Goal: Task Accomplishment & Management: Manage account settings

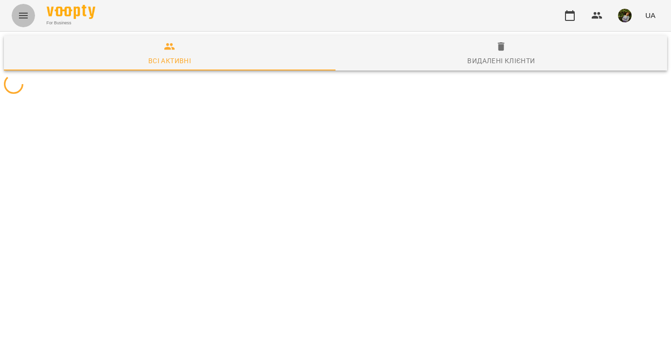
click at [21, 14] on icon "Menu" at bounding box center [24, 16] width 12 height 12
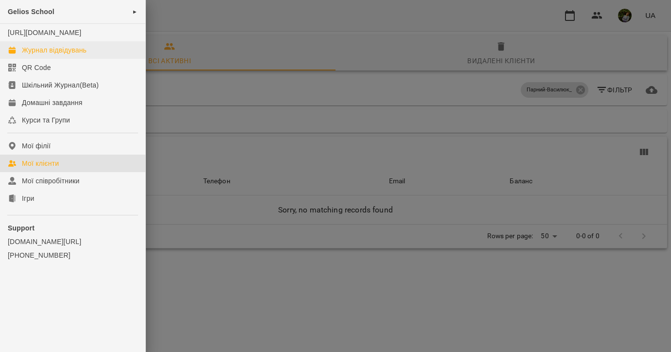
click at [36, 54] on link "Журнал відвідувань" at bounding box center [72, 50] width 145 height 18
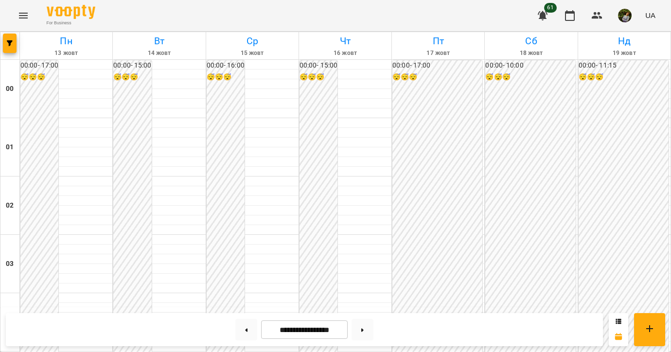
scroll to position [906, 0]
click at [365, 328] on button at bounding box center [363, 329] width 22 height 21
type input "**********"
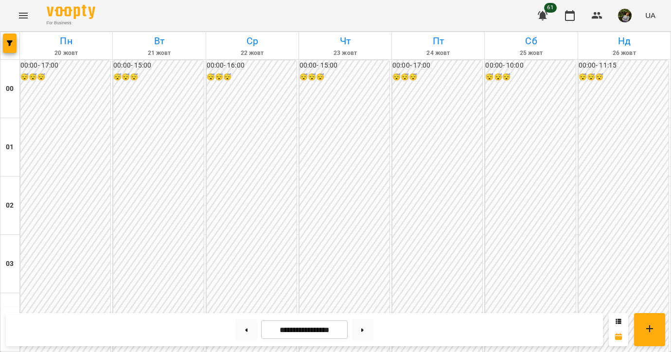
scroll to position [995, 0]
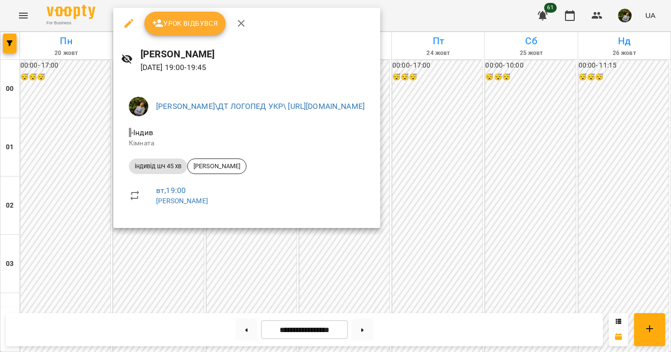
click at [52, 200] on div at bounding box center [335, 176] width 671 height 352
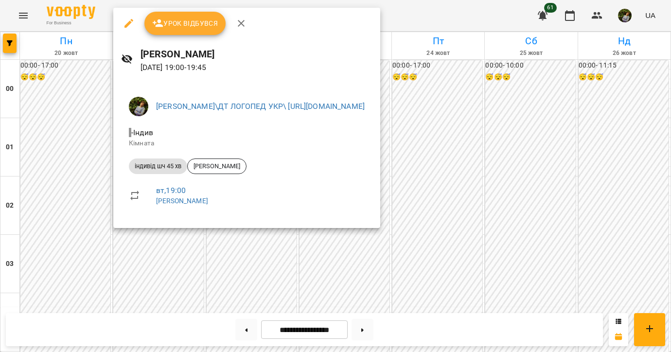
click at [126, 22] on icon "button" at bounding box center [129, 24] width 12 height 12
click at [122, 21] on button "button" at bounding box center [128, 23] width 23 height 23
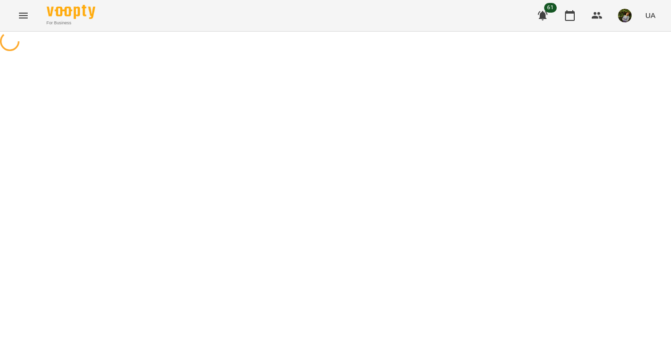
select select "**********"
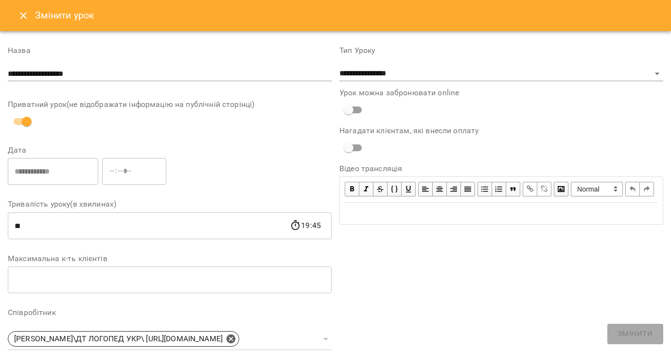
click at [20, 15] on icon "Close" at bounding box center [24, 16] width 12 height 12
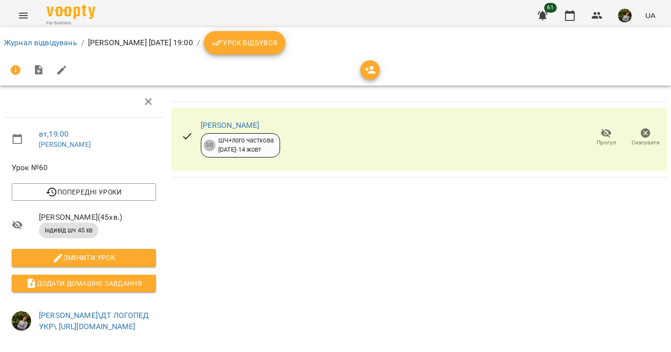
click at [23, 18] on icon "Menu" at bounding box center [23, 16] width 9 height 6
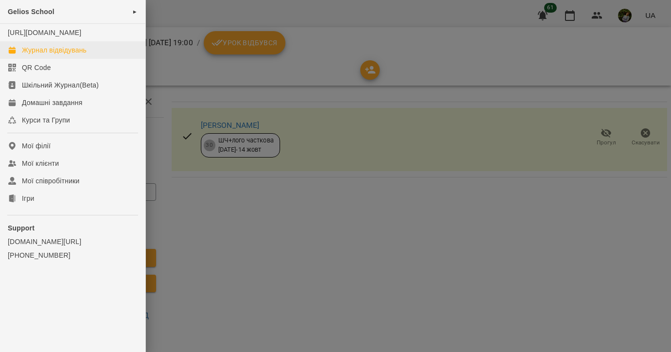
click at [41, 55] on div "Журнал відвідувань" at bounding box center [54, 50] width 65 height 10
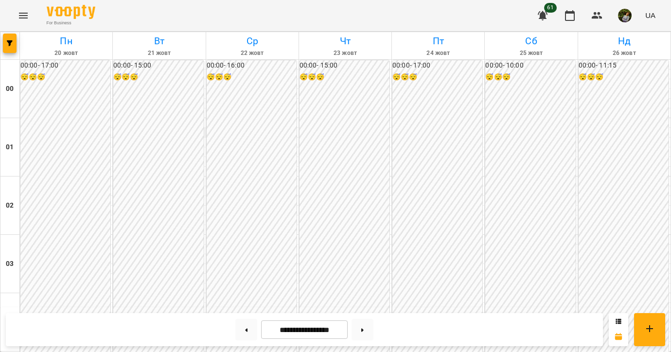
scroll to position [972, 0]
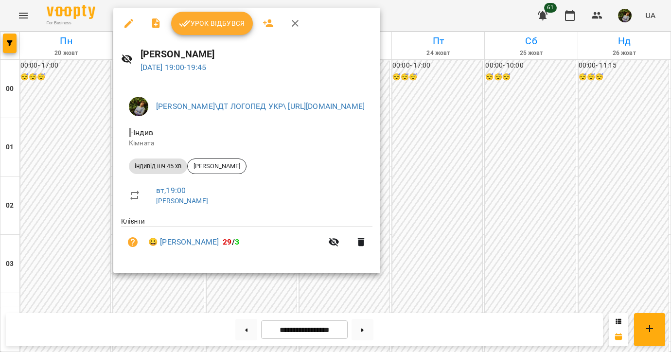
click at [50, 214] on div at bounding box center [335, 176] width 671 height 352
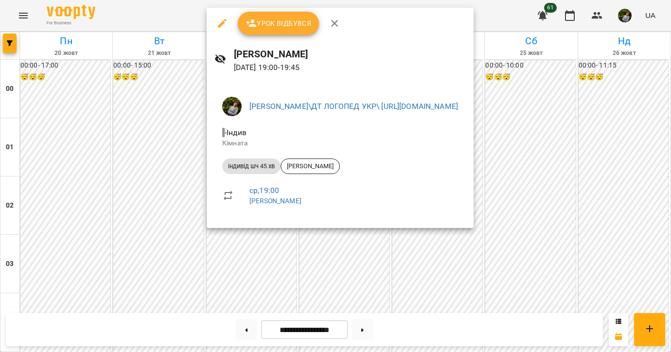
click at [60, 215] on div at bounding box center [335, 176] width 671 height 352
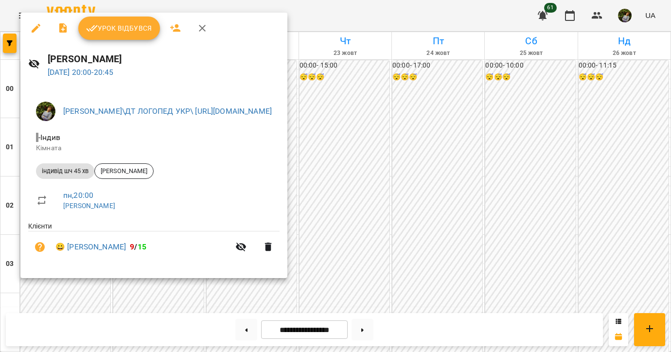
click at [57, 305] on div at bounding box center [335, 176] width 671 height 352
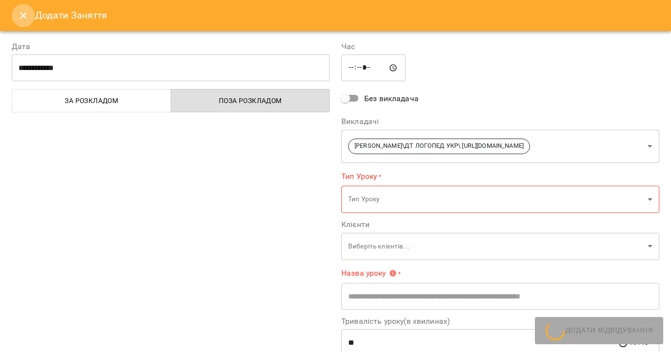
click at [15, 21] on button "Close" at bounding box center [23, 15] width 23 height 23
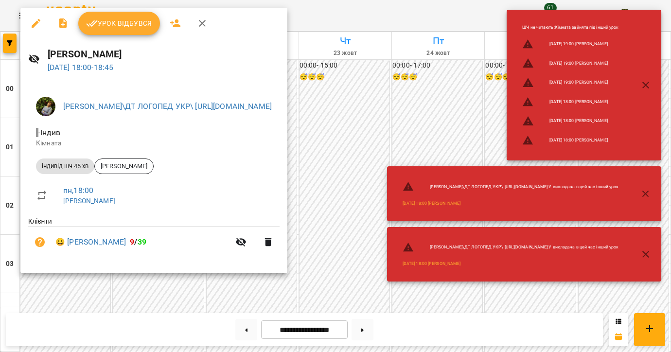
click at [651, 254] on icon "button" at bounding box center [646, 255] width 12 height 12
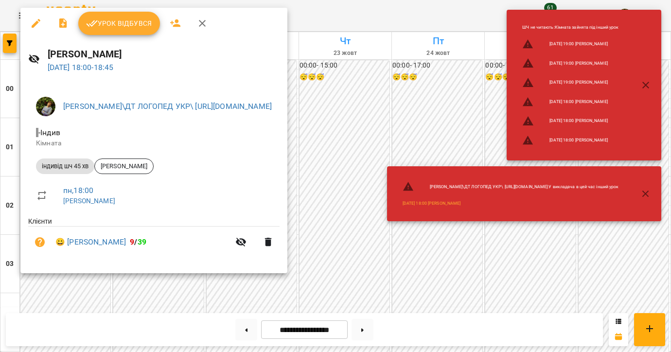
click at [649, 192] on icon "button" at bounding box center [646, 194] width 12 height 12
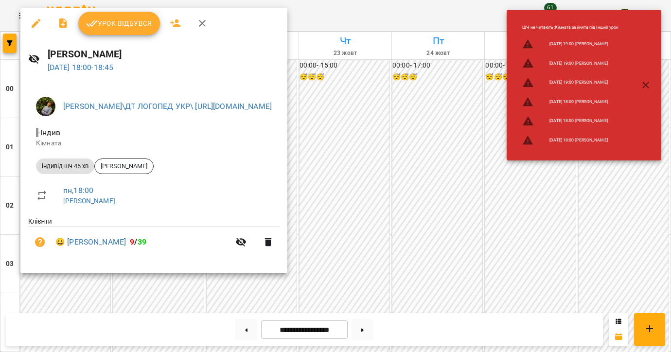
click at [645, 84] on icon "button" at bounding box center [646, 85] width 7 height 7
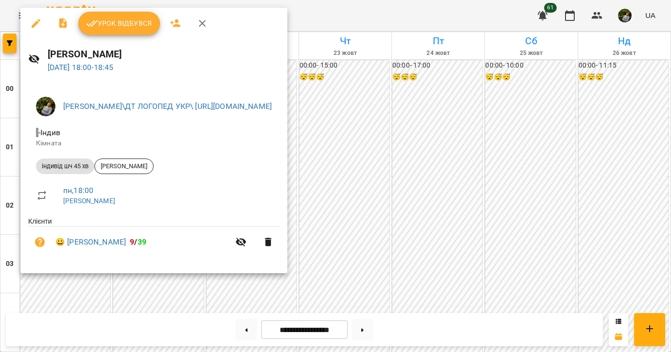
click at [456, 122] on div at bounding box center [335, 176] width 671 height 352
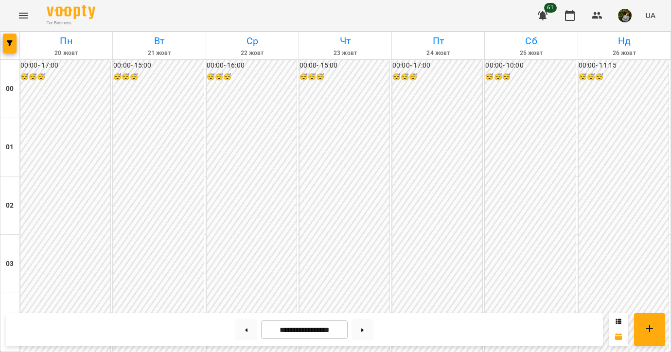
scroll to position [893, 0]
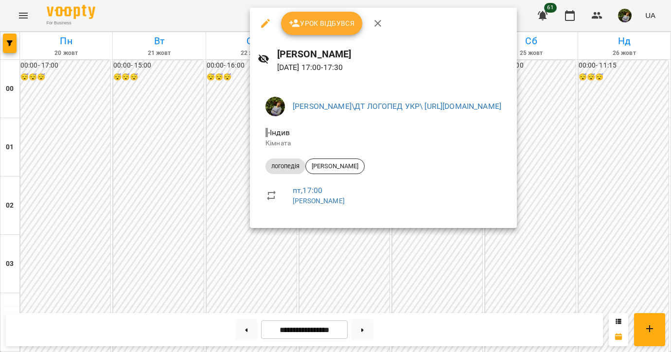
click at [227, 209] on div at bounding box center [335, 176] width 671 height 352
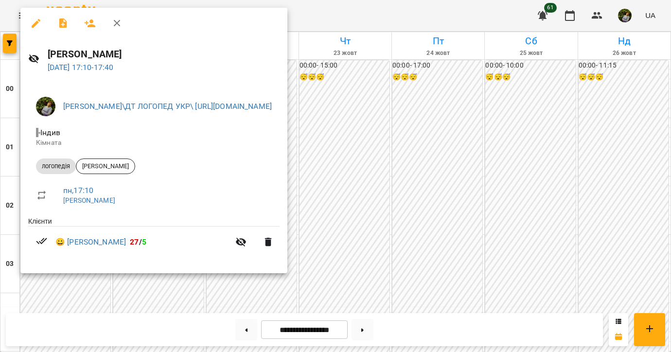
click at [54, 297] on div at bounding box center [335, 176] width 671 height 352
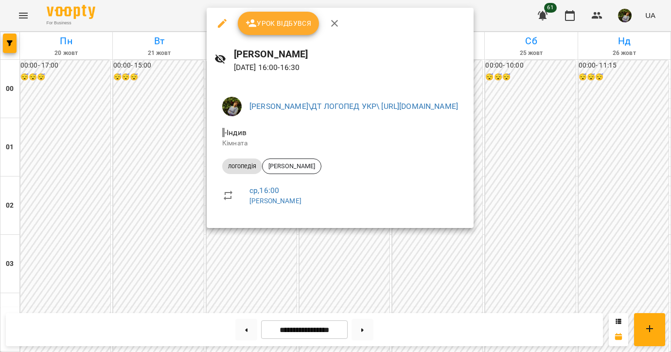
click at [89, 294] on div at bounding box center [335, 176] width 671 height 352
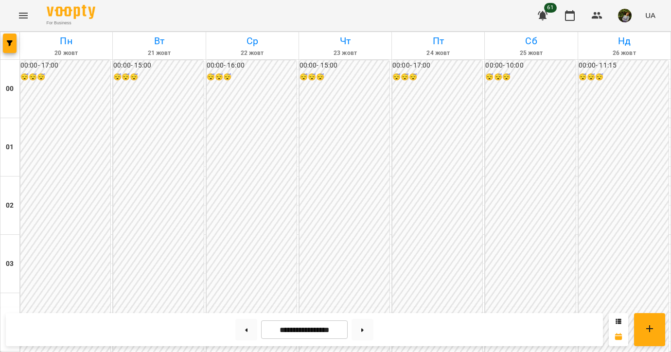
scroll to position [960, 0]
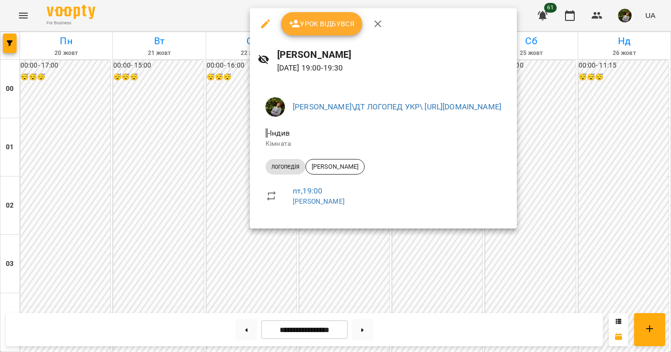
click at [57, 225] on div at bounding box center [335, 176] width 671 height 352
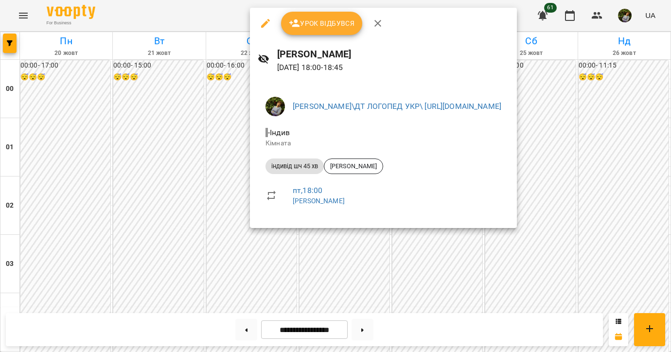
click at [67, 203] on div at bounding box center [335, 176] width 671 height 352
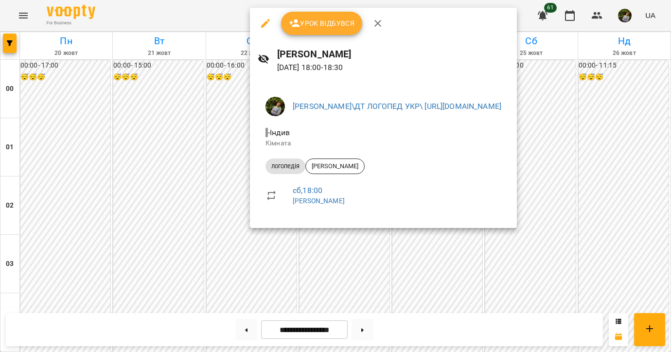
click at [71, 216] on div at bounding box center [335, 176] width 671 height 352
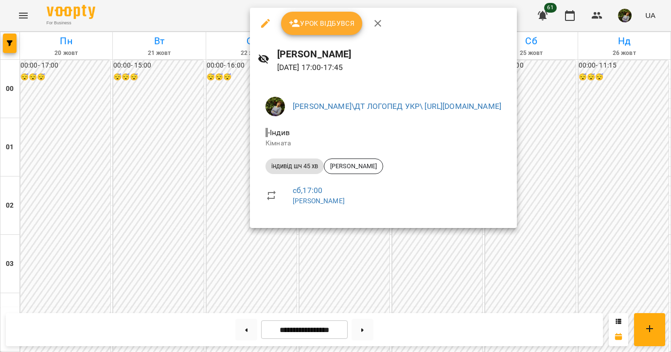
click at [64, 222] on div at bounding box center [335, 176] width 671 height 352
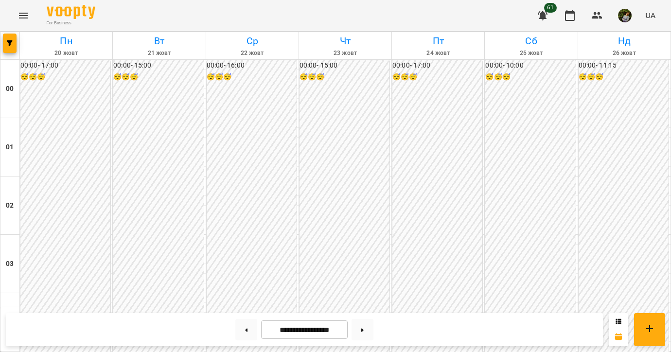
scroll to position [966, 0]
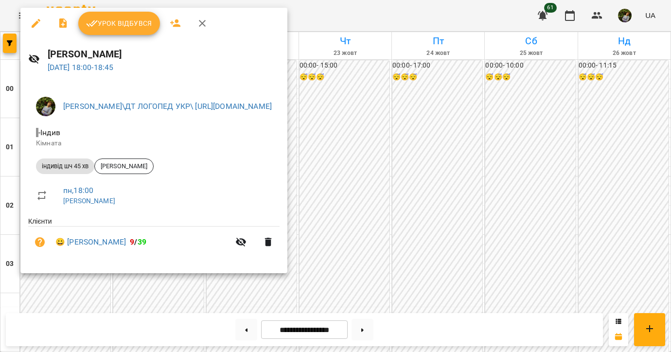
click at [461, 184] on div at bounding box center [335, 176] width 671 height 352
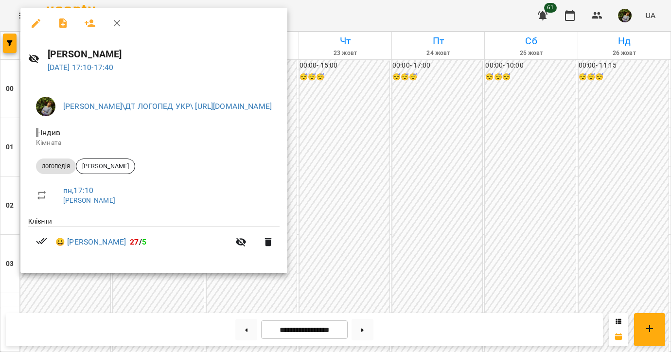
click at [469, 193] on div at bounding box center [335, 176] width 671 height 352
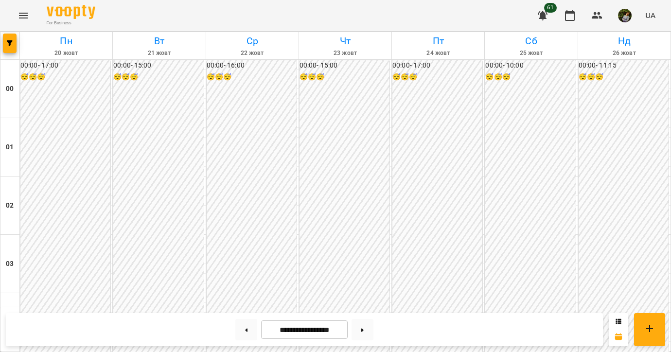
scroll to position [958, 0]
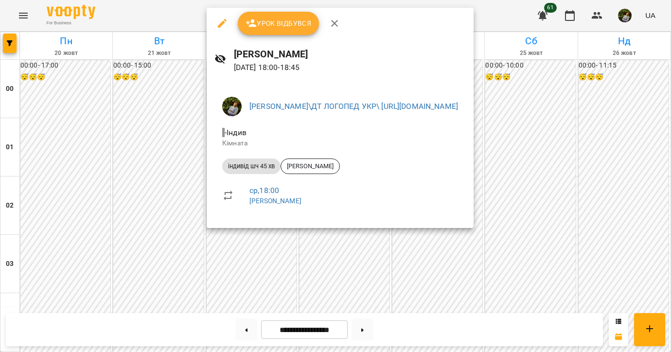
click at [40, 208] on div at bounding box center [335, 176] width 671 height 352
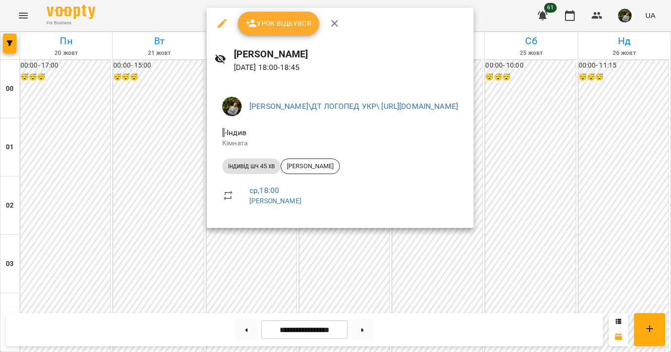
click at [240, 330] on div at bounding box center [335, 176] width 671 height 352
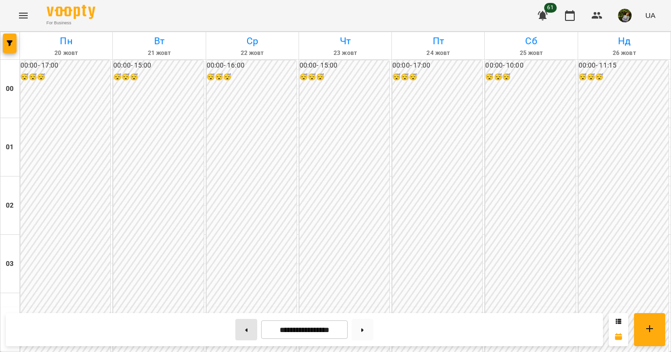
click at [247, 331] on button at bounding box center [247, 329] width 22 height 21
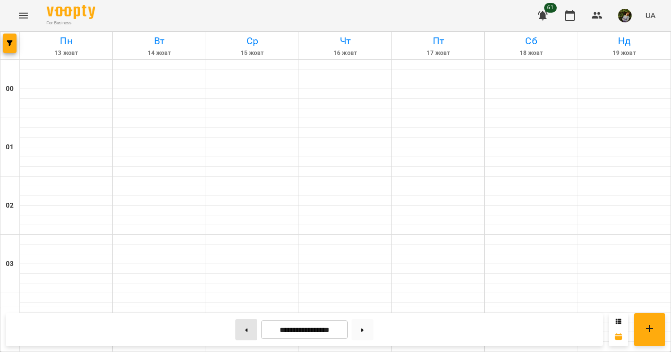
type input "**********"
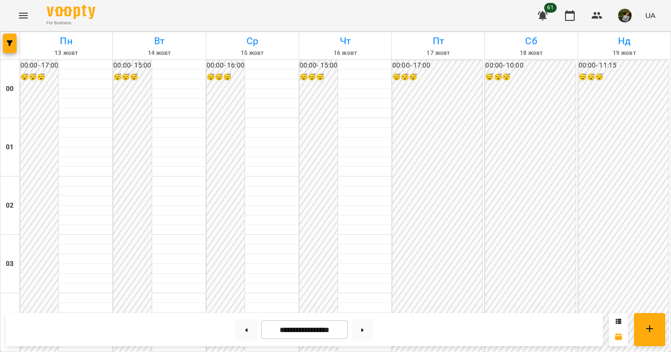
scroll to position [960, 0]
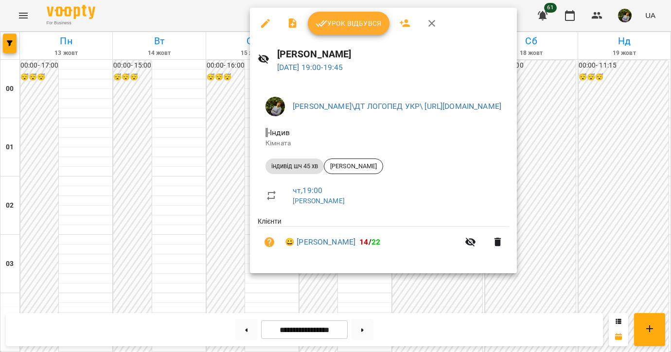
click at [68, 216] on div at bounding box center [335, 176] width 671 height 352
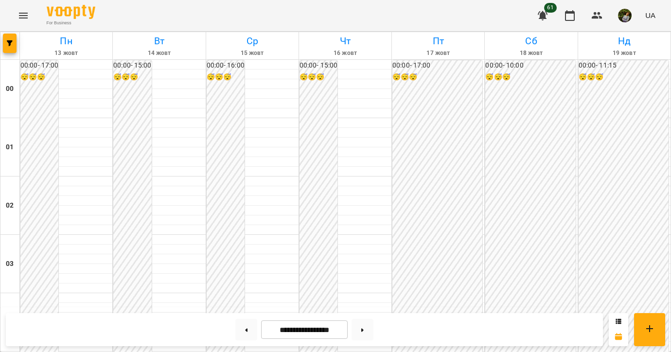
scroll to position [466, 0]
